Goal: Navigation & Orientation: Find specific page/section

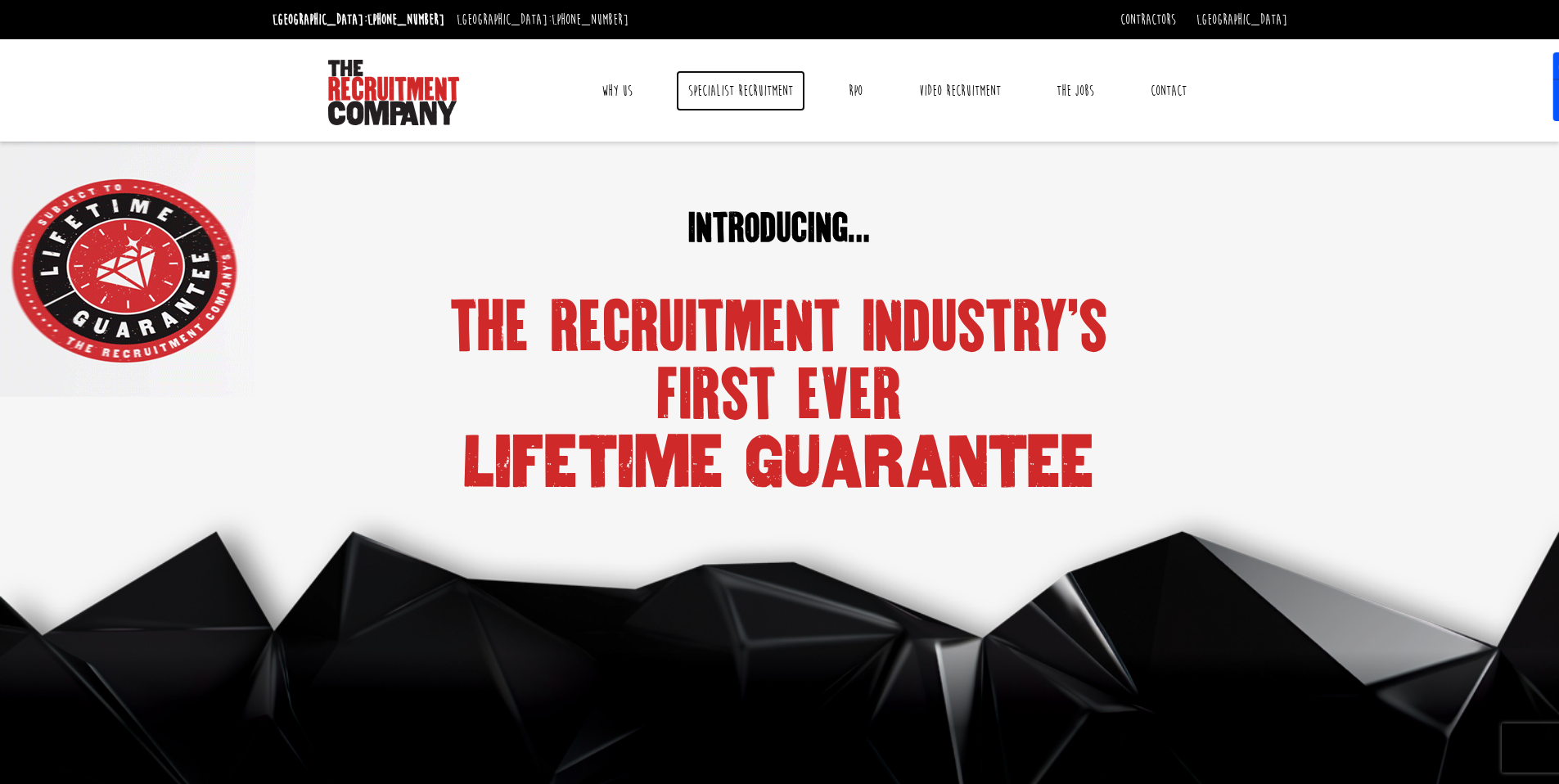
click at [778, 100] on link "Specialist Recruitment" at bounding box center [740, 91] width 129 height 41
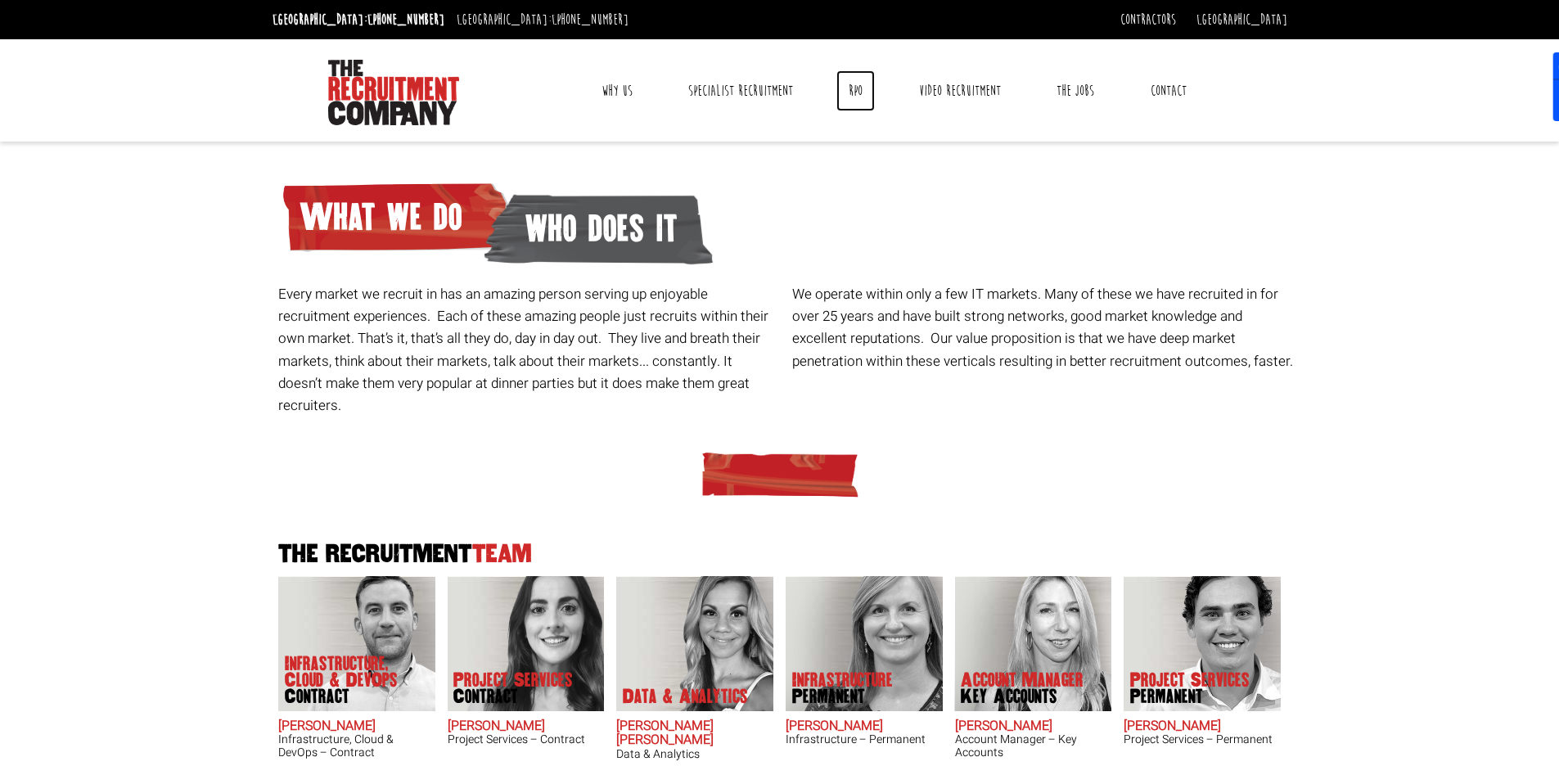
click at [859, 93] on link "RPO" at bounding box center [855, 91] width 38 height 41
